Goal: Task Accomplishment & Management: Manage account settings

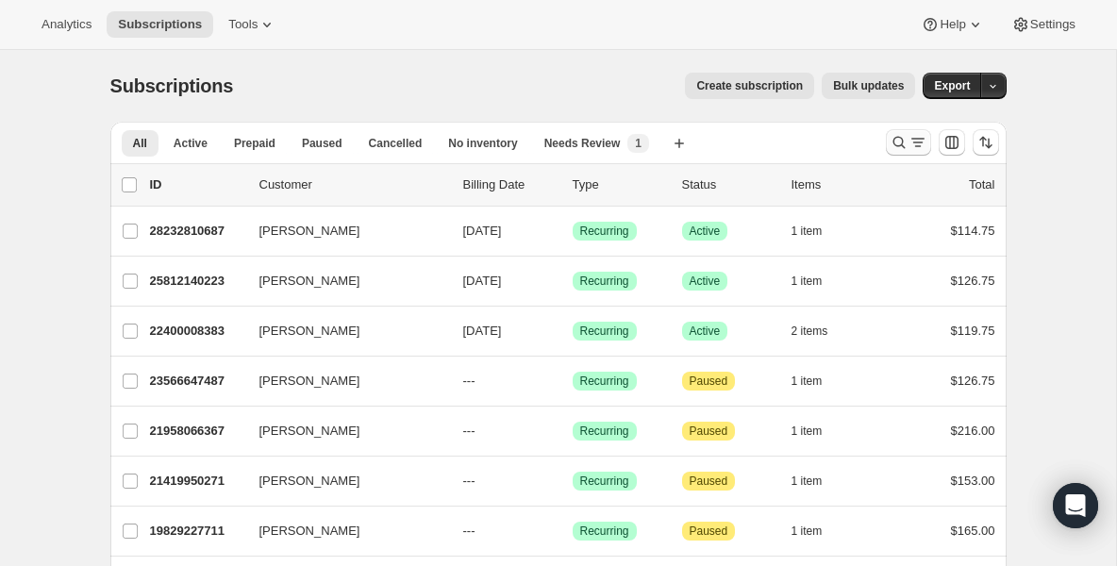
click at [897, 150] on icon "Search and filter results" at bounding box center [899, 142] width 19 height 19
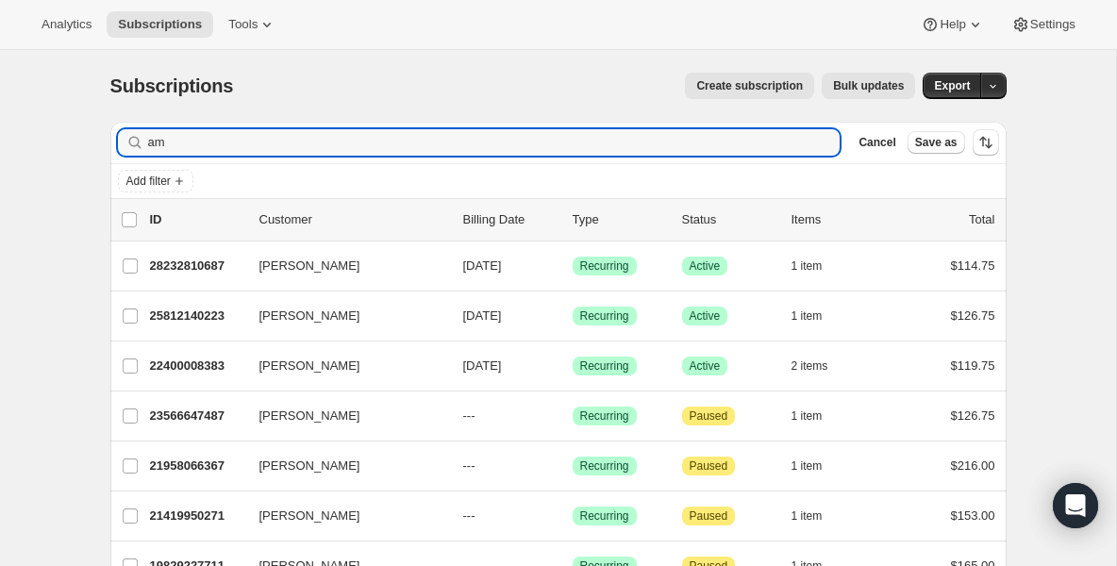
type input "a"
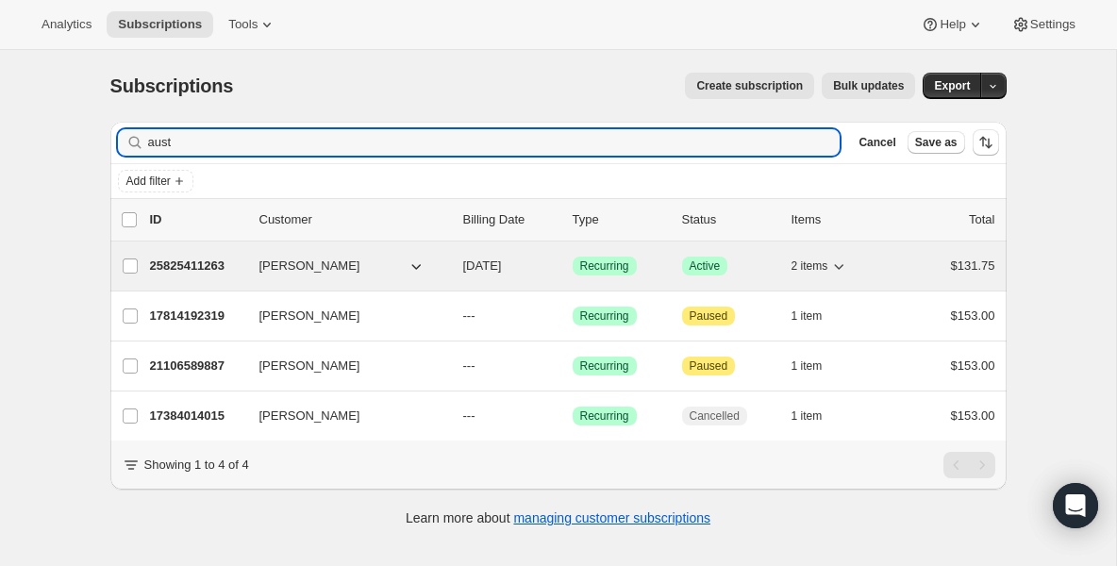
type input "aust"
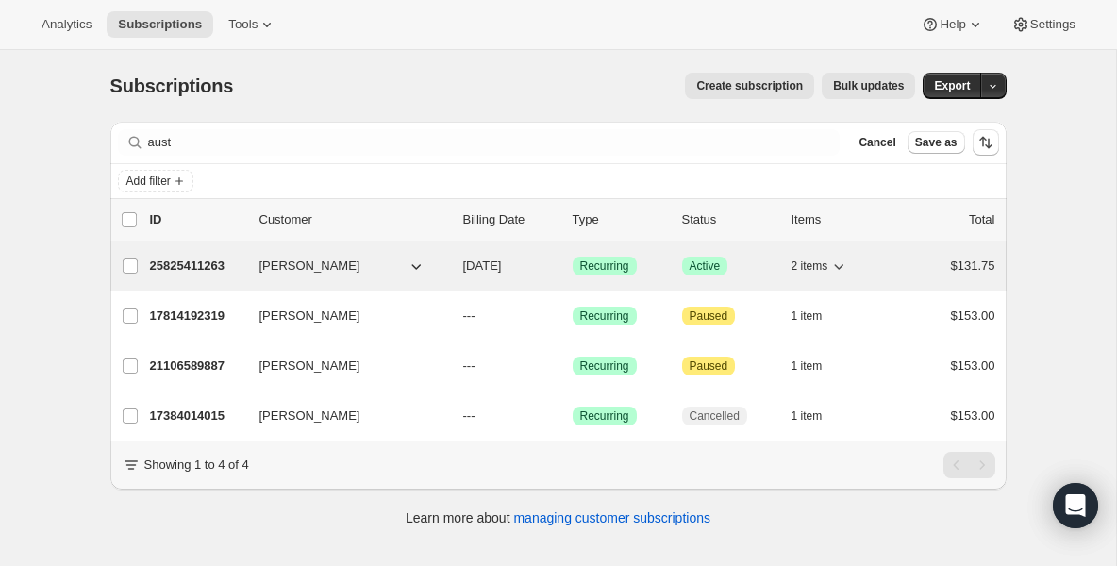
click at [165, 264] on p "25825411263" at bounding box center [197, 266] width 94 height 19
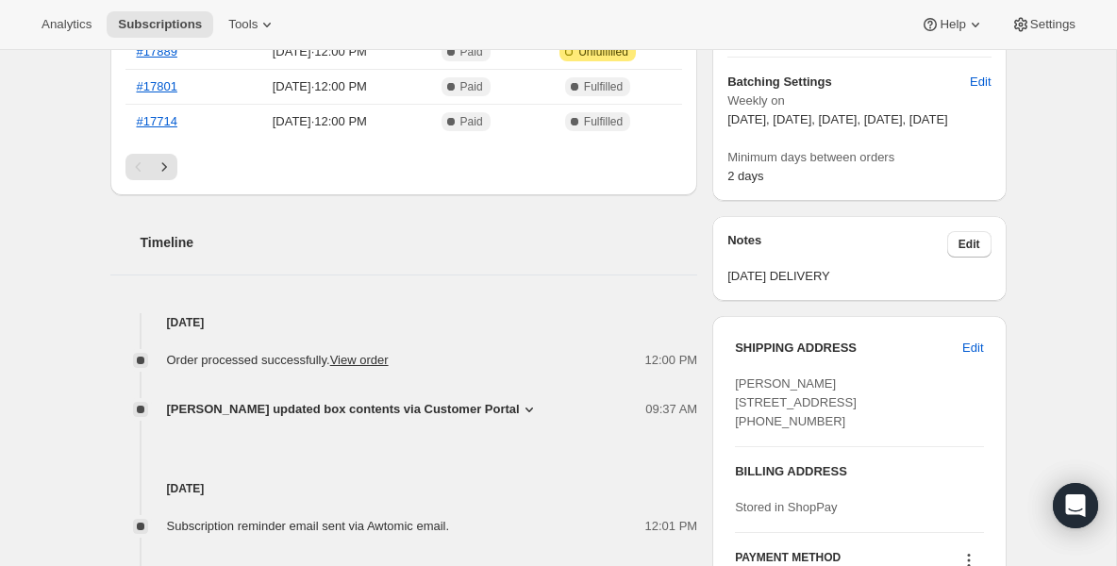
scroll to position [642, 0]
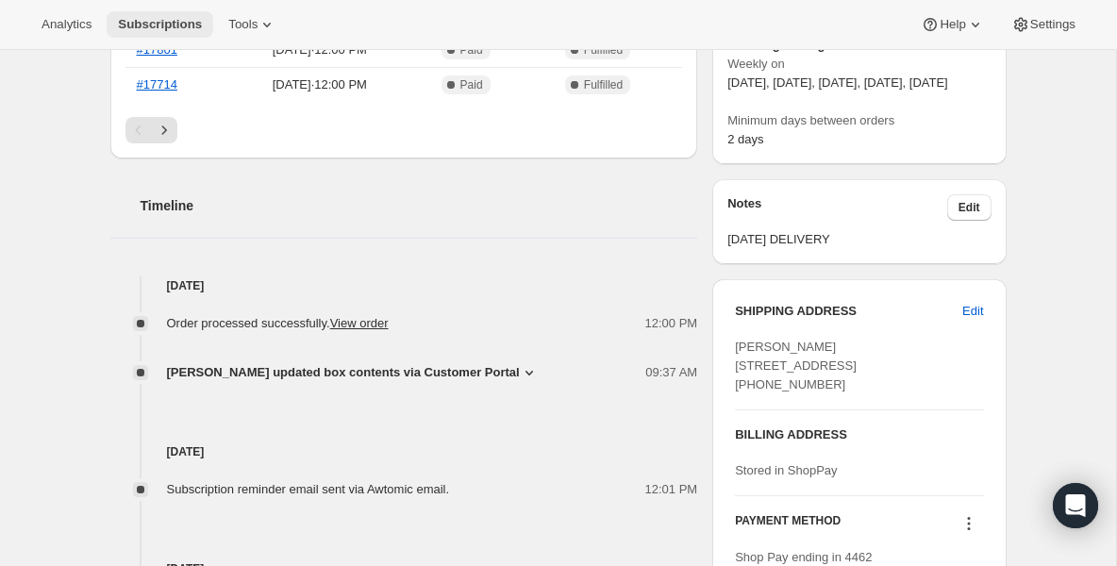
click at [161, 30] on span "Subscriptions" at bounding box center [160, 24] width 84 height 15
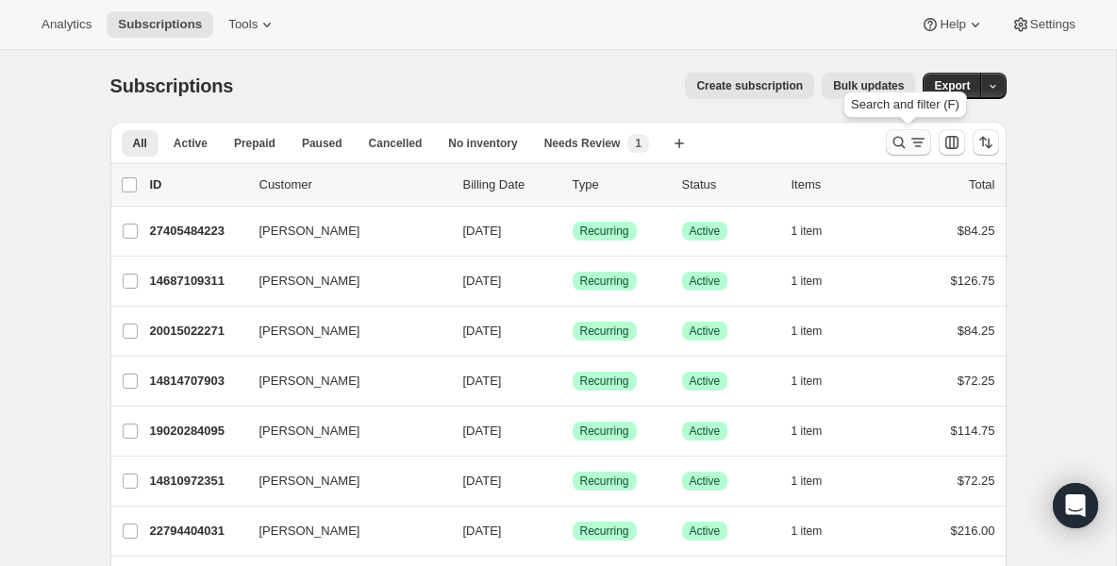
click at [890, 146] on icon "Search and filter results" at bounding box center [899, 142] width 19 height 19
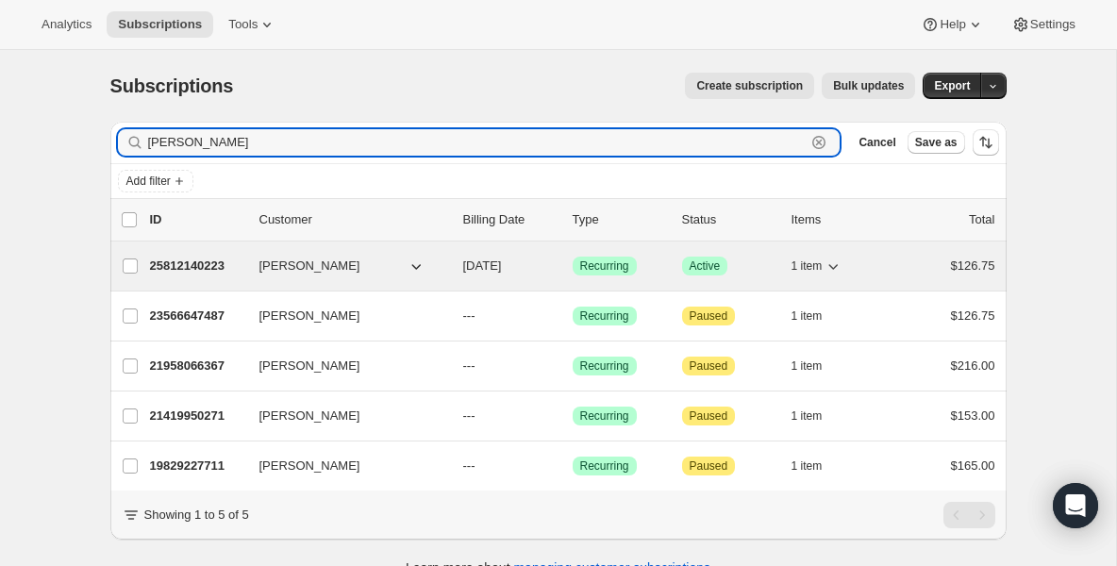
type input "[PERSON_NAME]"
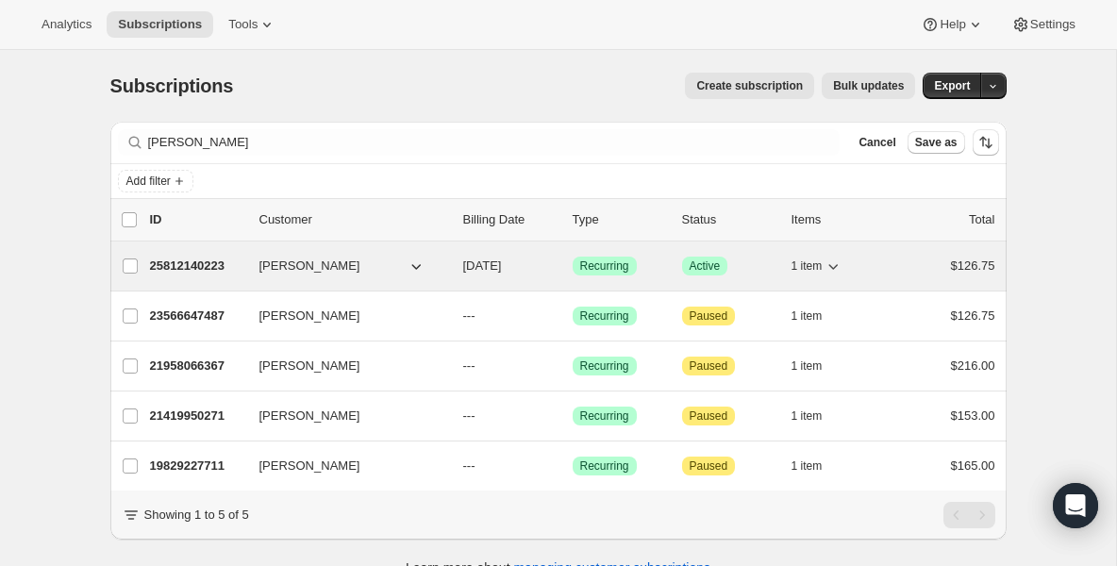
click at [163, 270] on p "25812140223" at bounding box center [197, 266] width 94 height 19
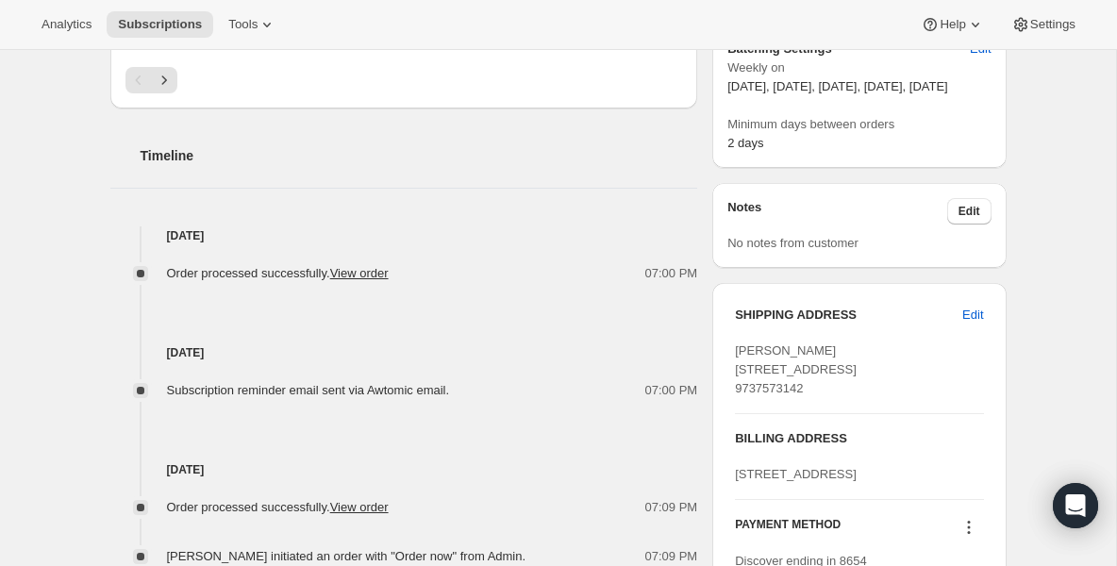
scroll to position [642, 0]
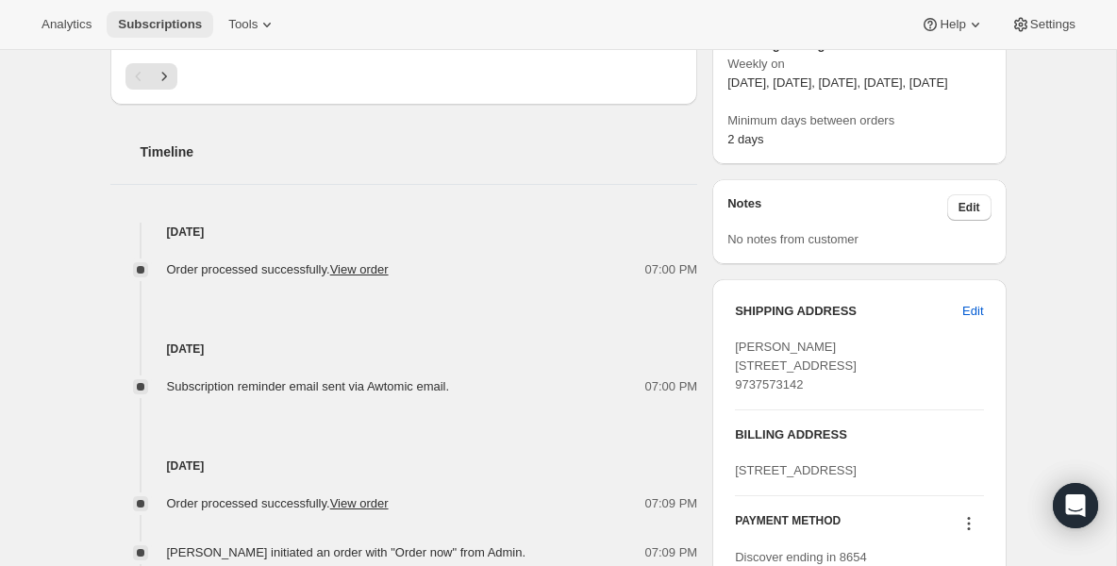
click at [190, 29] on span "Subscriptions" at bounding box center [160, 24] width 84 height 15
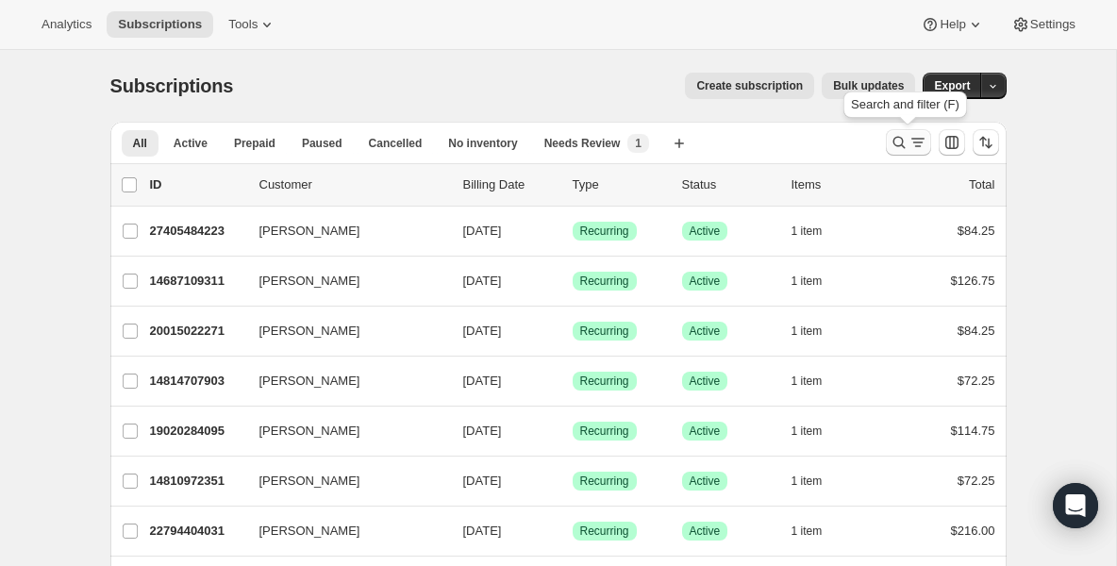
click at [902, 143] on icon "Search and filter results" at bounding box center [899, 142] width 19 height 19
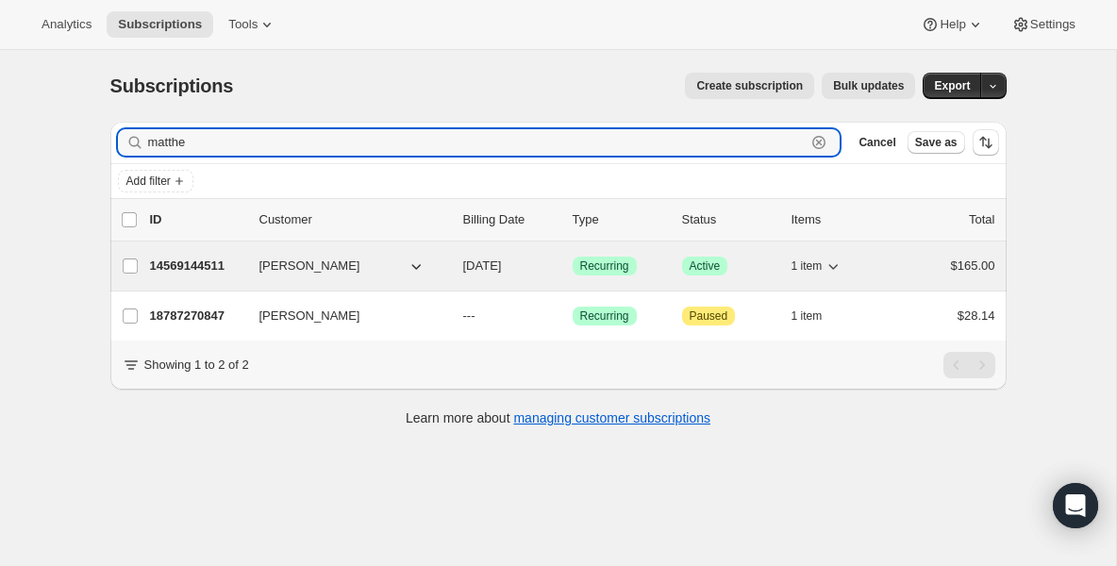
type input "matthe"
click at [205, 263] on p "14569144511" at bounding box center [197, 266] width 94 height 19
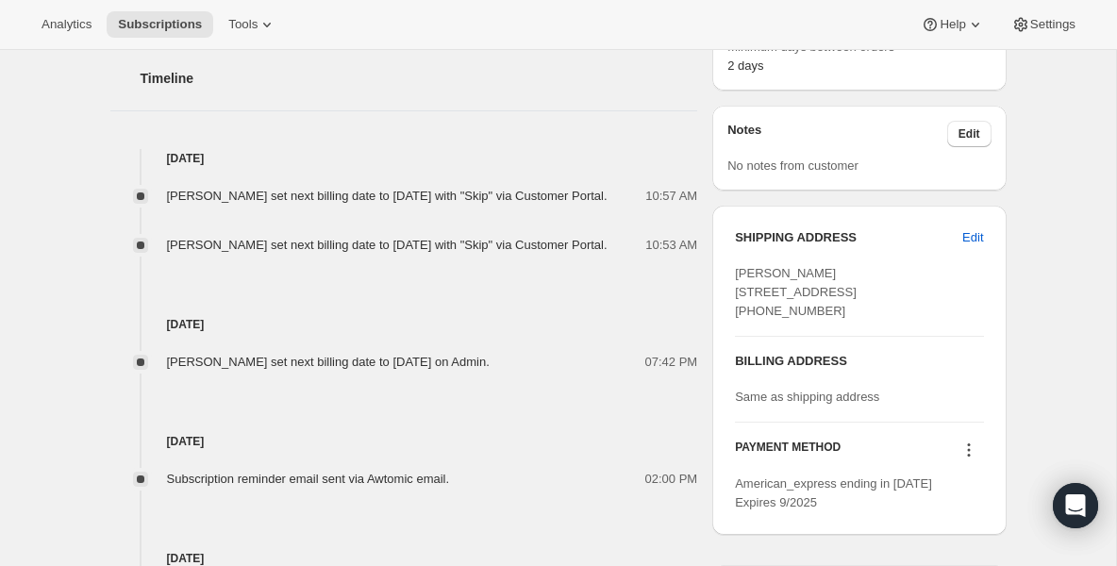
scroll to position [717, 0]
